Goal: Download file/media

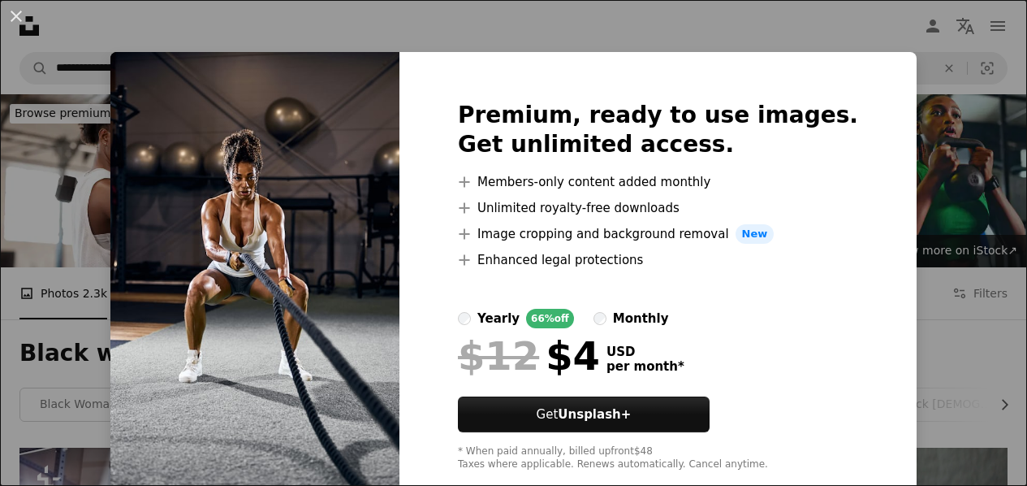
scroll to position [728, 0]
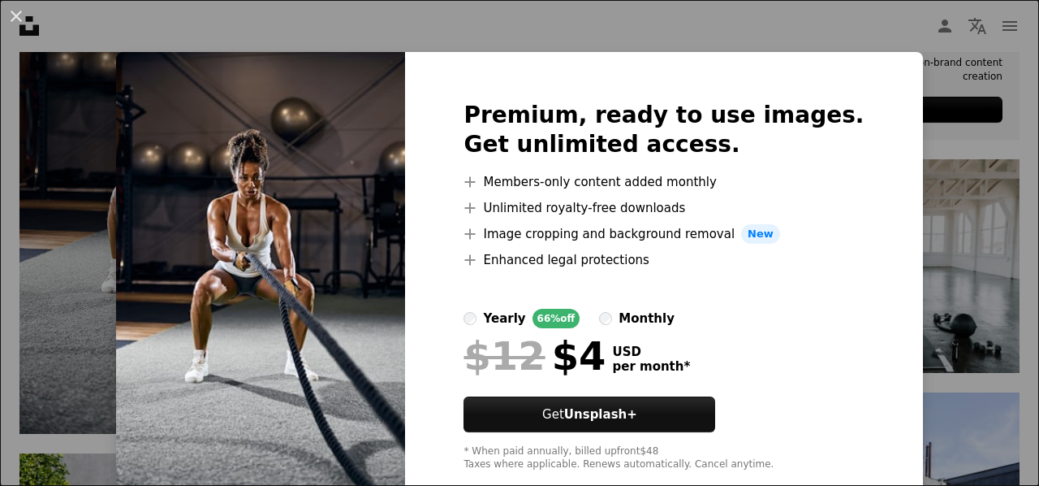
click at [955, 197] on div "An X shape Premium, ready to use images. Get unlimited access. A plus sign Memb…" at bounding box center [519, 243] width 1039 height 486
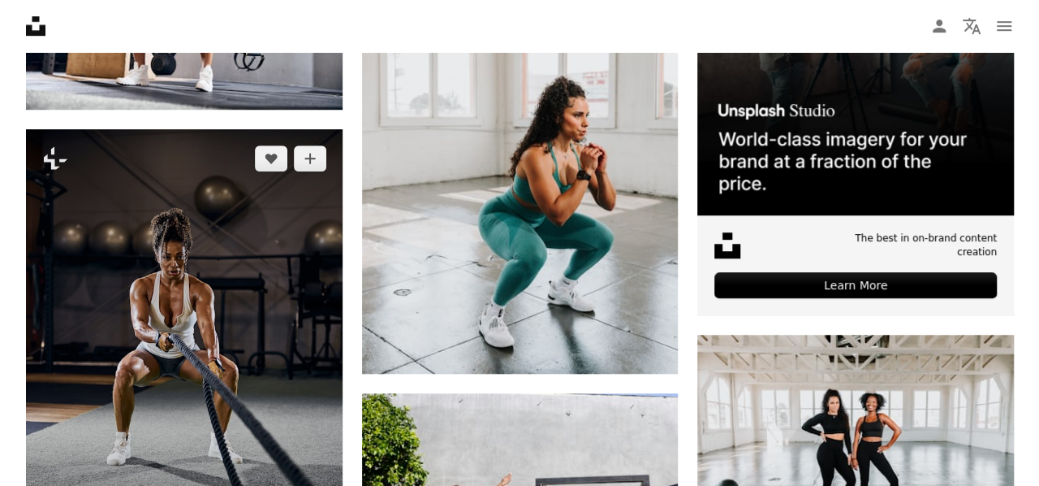
scroll to position [553, 0]
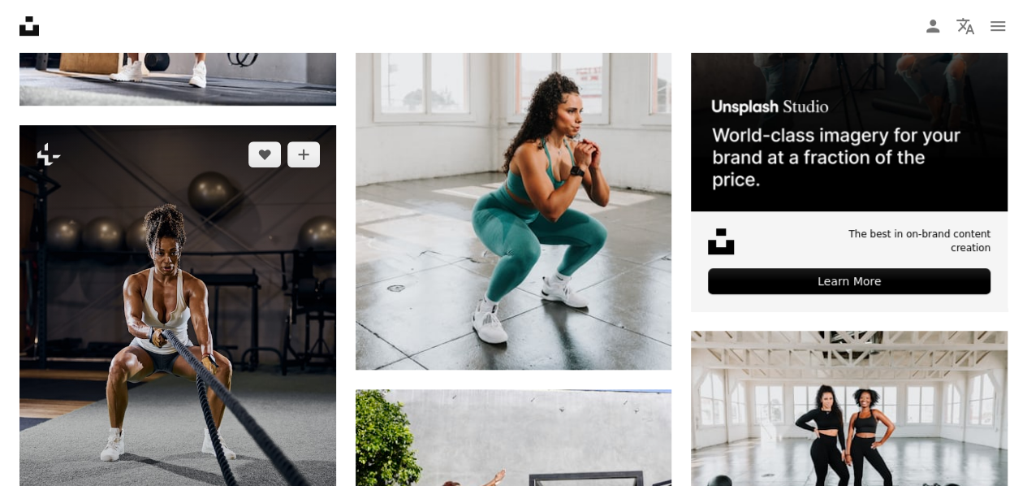
click at [181, 157] on img at bounding box center [177, 362] width 317 height 474
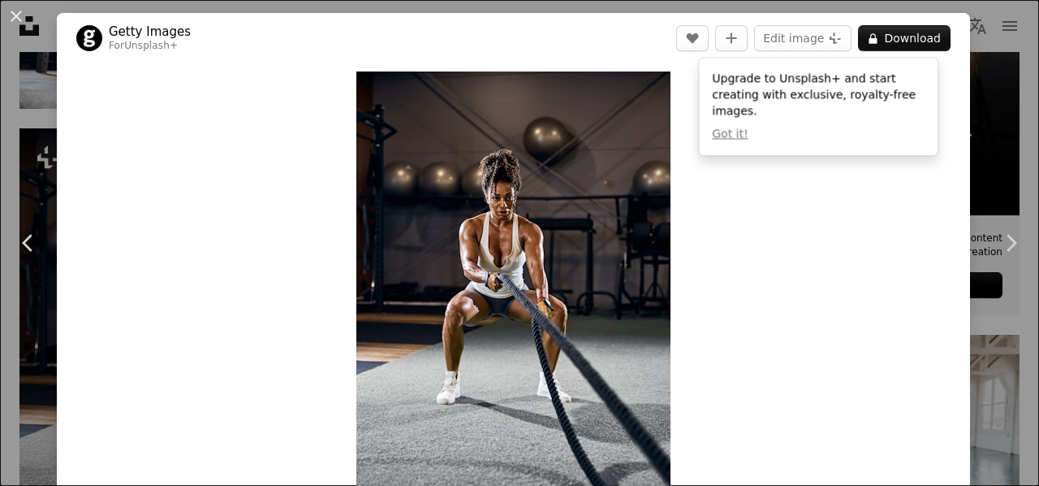
click at [976, 32] on div "An X shape Chevron left Chevron right Getty Images For Unsplash+ A heart A plus…" at bounding box center [519, 243] width 1039 height 486
